Goal: Check status: Check status

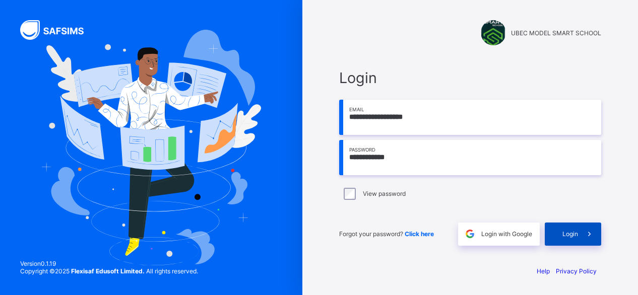
click at [566, 241] on div "Login" at bounding box center [573, 234] width 56 height 23
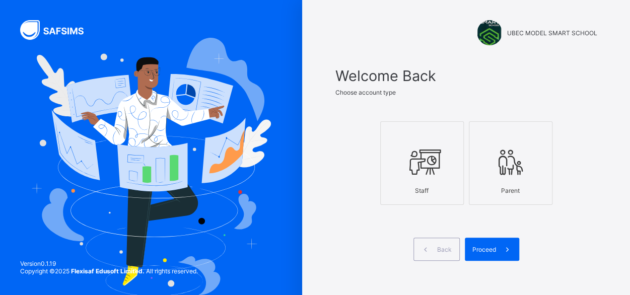
click at [511, 194] on div "Parent" at bounding box center [511, 191] width 73 height 18
click at [496, 247] on span "Proceed" at bounding box center [484, 250] width 24 height 8
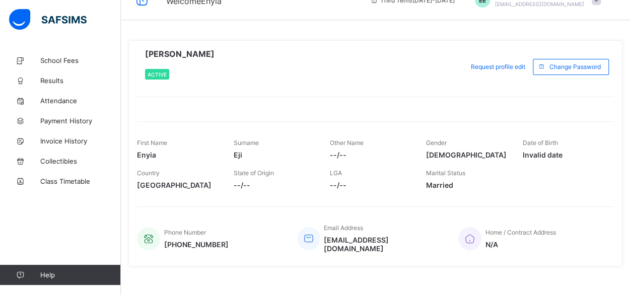
scroll to position [23, 0]
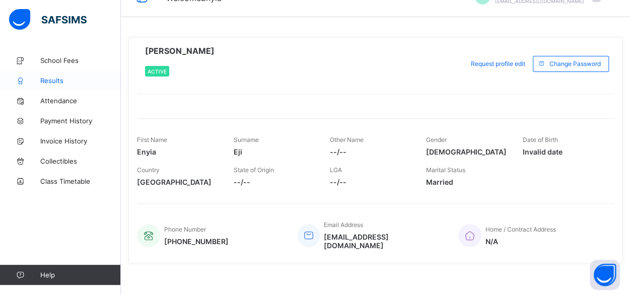
click at [76, 85] on link "Results" at bounding box center [60, 81] width 121 height 20
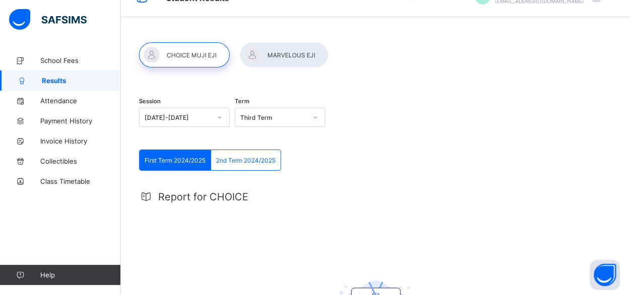
click at [201, 56] on div at bounding box center [184, 54] width 91 height 25
click at [197, 61] on div at bounding box center [184, 54] width 91 height 25
click at [280, 116] on div "Third Term" at bounding box center [273, 118] width 66 height 8
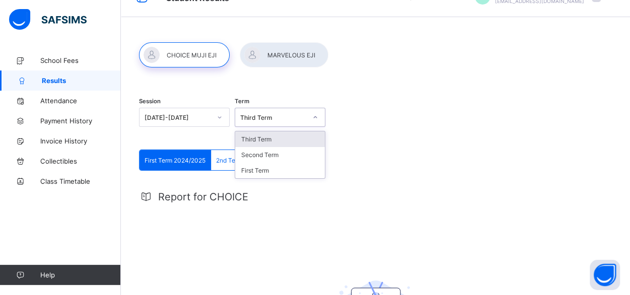
click at [276, 143] on div "Third Term" at bounding box center [280, 139] width 90 height 16
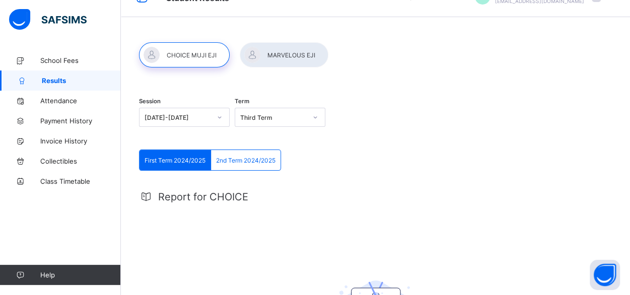
click at [187, 161] on span "First Term 2024/2025" at bounding box center [175, 161] width 61 height 8
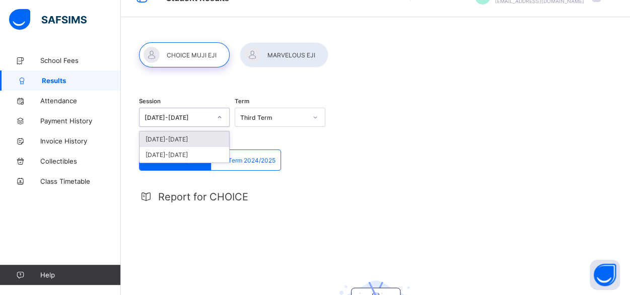
click at [221, 117] on icon at bounding box center [220, 117] width 6 height 10
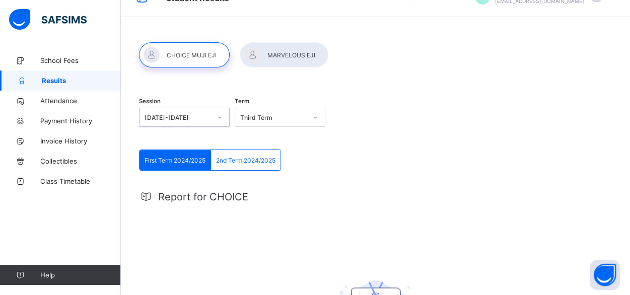
click at [221, 117] on icon at bounding box center [220, 117] width 6 height 10
click at [308, 56] on div at bounding box center [284, 54] width 89 height 25
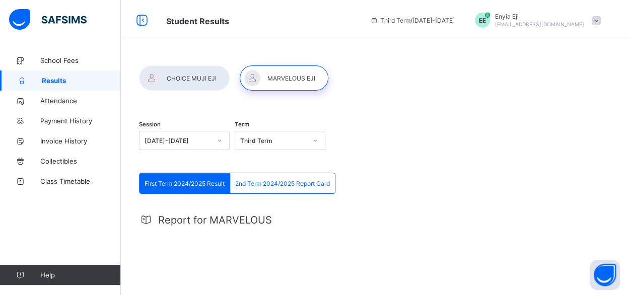
click at [177, 185] on span "First Term 2024/2025 Result" at bounding box center [185, 184] width 80 height 8
click at [263, 182] on span "2nd Term 2024/2025 Report Card" at bounding box center [282, 184] width 95 height 8
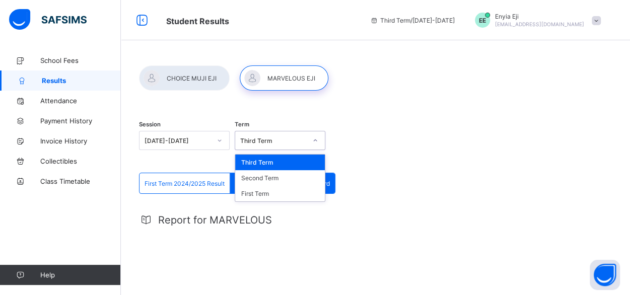
click at [318, 142] on icon at bounding box center [315, 140] width 6 height 10
click at [278, 190] on div "First Term" at bounding box center [280, 194] width 90 height 16
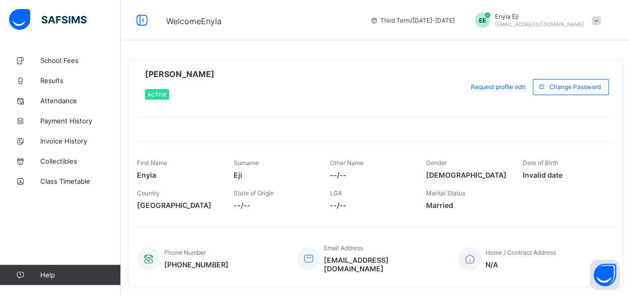
scroll to position [23, 0]
